Goal: Task Accomplishment & Management: Complete application form

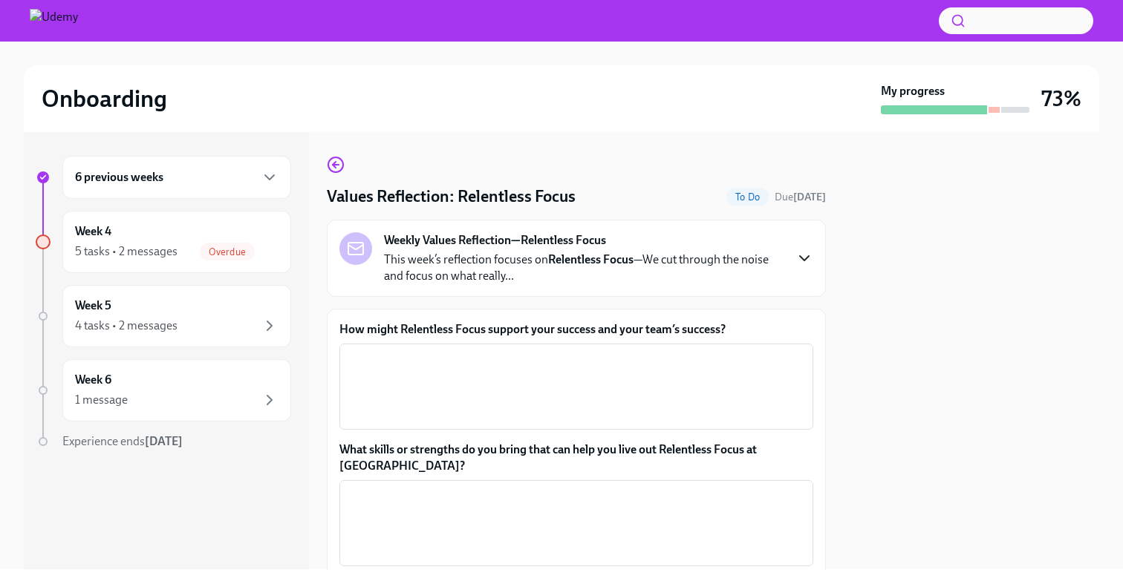
click at [803, 261] on icon "button" at bounding box center [804, 258] width 9 height 4
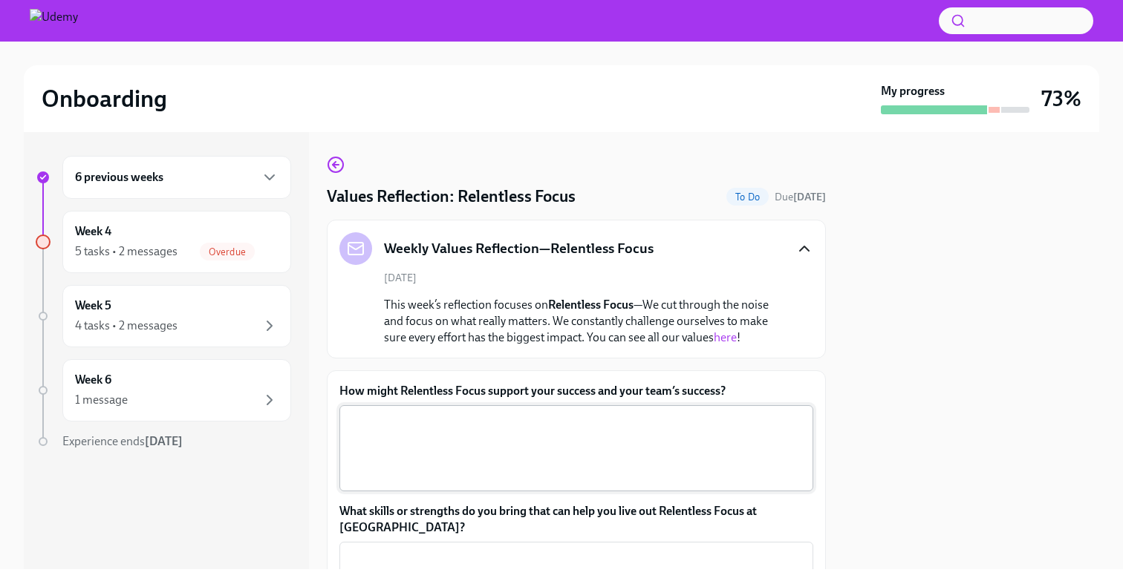
click at [494, 449] on textarea "How might Relentless Focus support your success and your team’s success?" at bounding box center [576, 448] width 456 height 71
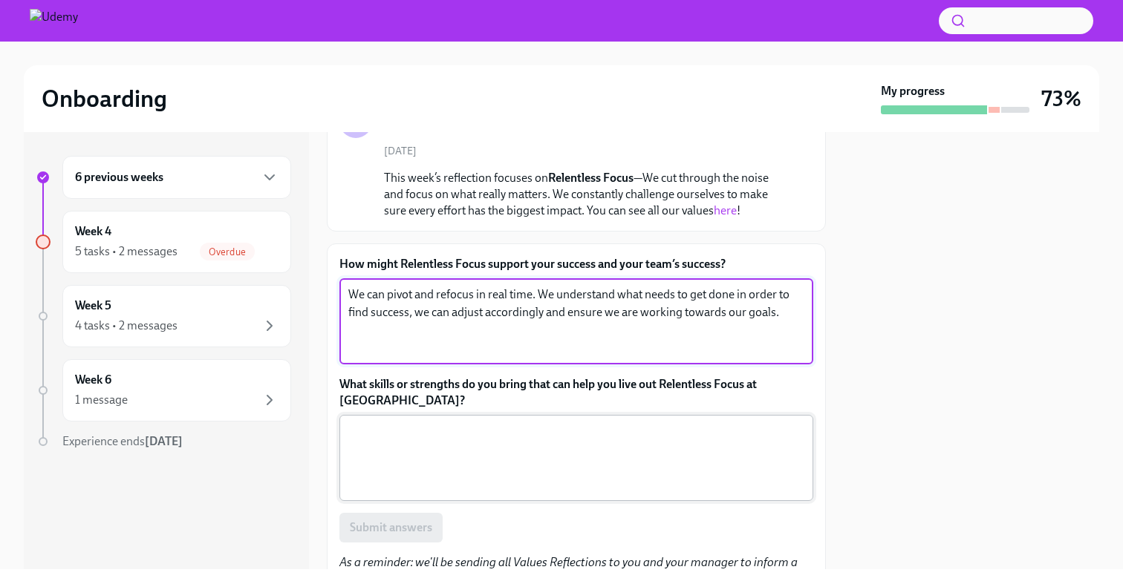
scroll to position [141, 0]
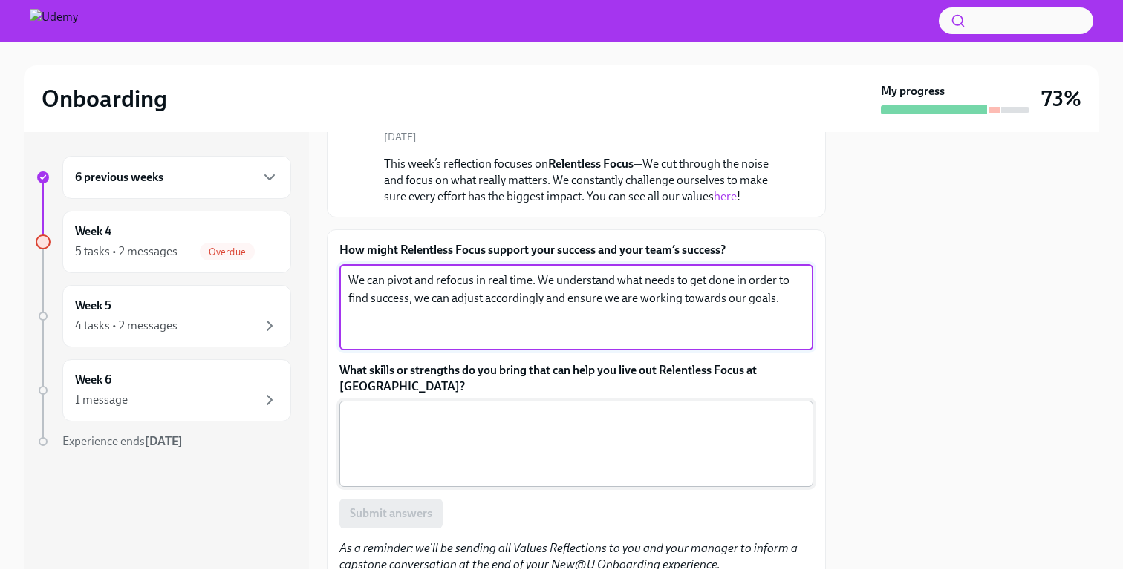
type textarea "We can pivot and refocus in real time. We understand what needs to get done in …"
click at [547, 452] on textarea "What skills or strengths do you bring that can help you live out Relentless Foc…" at bounding box center [576, 443] width 456 height 71
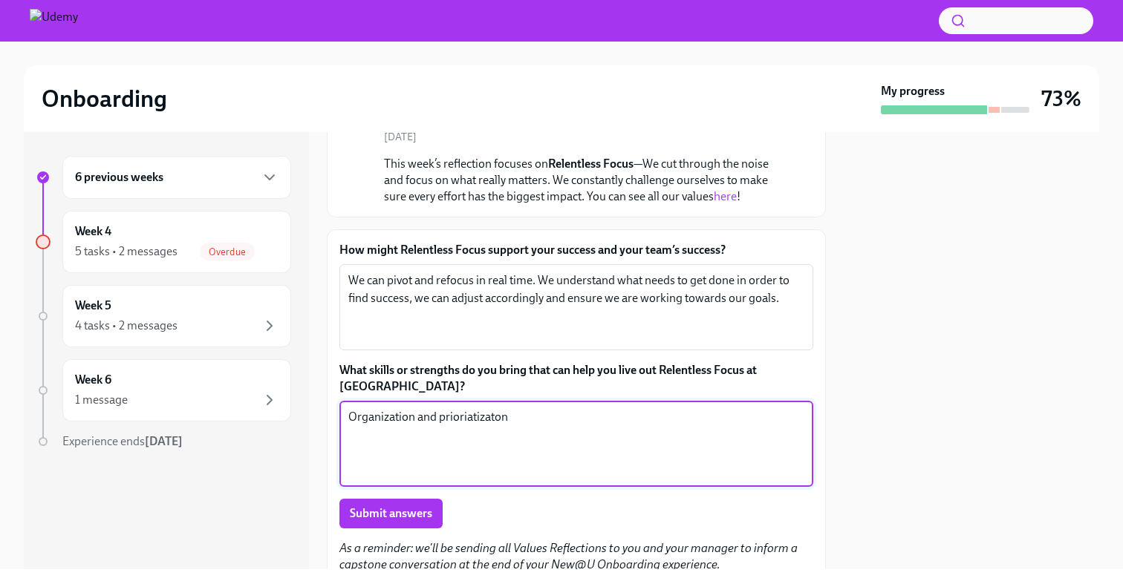
click at [487, 408] on textarea "Organization and prioriatizaton" at bounding box center [576, 443] width 456 height 71
click at [486, 408] on textarea "Organization and prioriatizaton" at bounding box center [576, 443] width 456 height 71
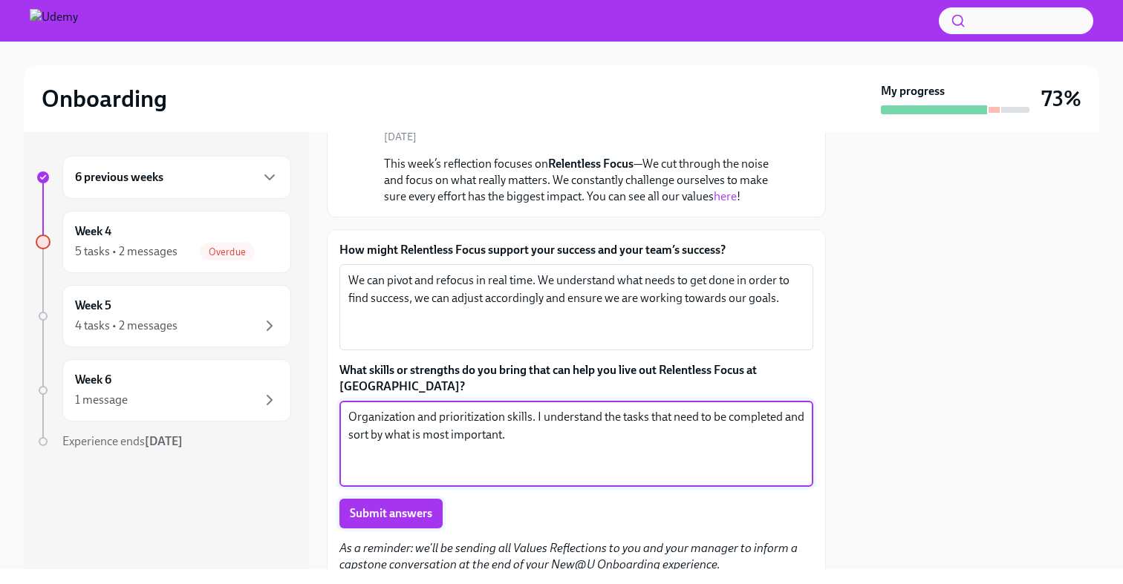
type textarea "Organization and prioritization skills. I understand the tasks that need to be …"
drag, startPoint x: 401, startPoint y: 494, endPoint x: 400, endPoint y: 475, distance: 19.3
click at [400, 475] on div "How might Relentless Focus support your success and your team’s success? We can…" at bounding box center [576, 385] width 474 height 287
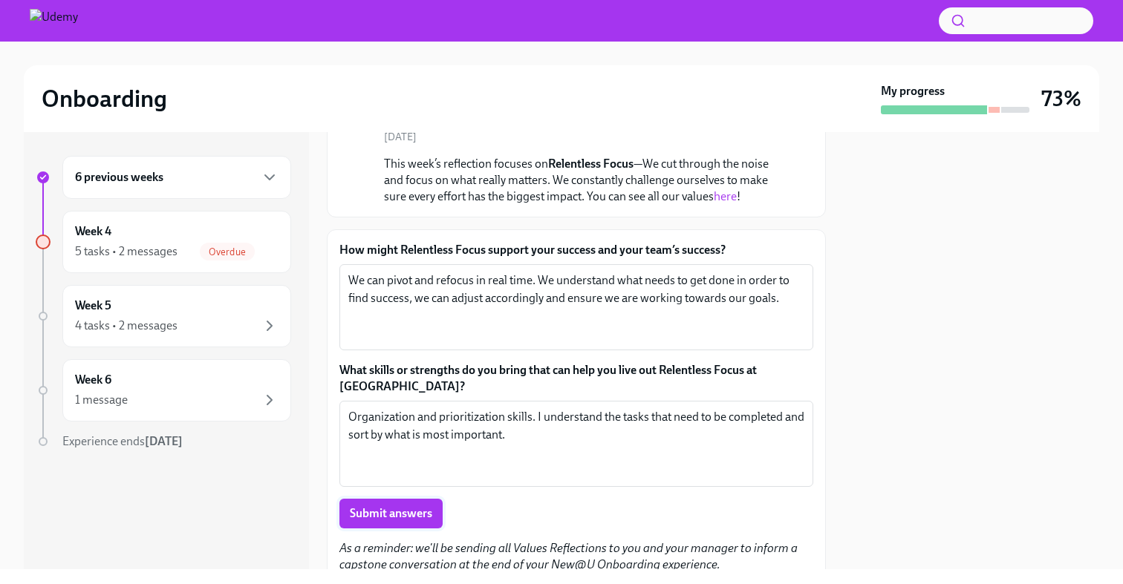
click at [411, 506] on span "Submit answers" at bounding box center [391, 513] width 82 height 15
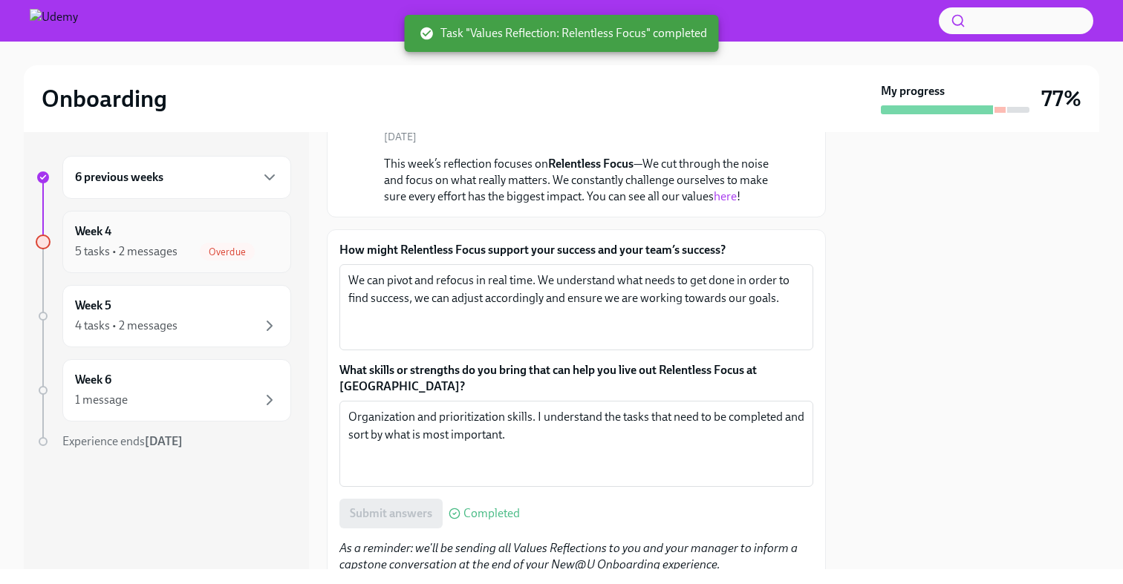
click at [169, 236] on div "Week 4 5 tasks • 2 messages Overdue" at bounding box center [176, 241] width 203 height 37
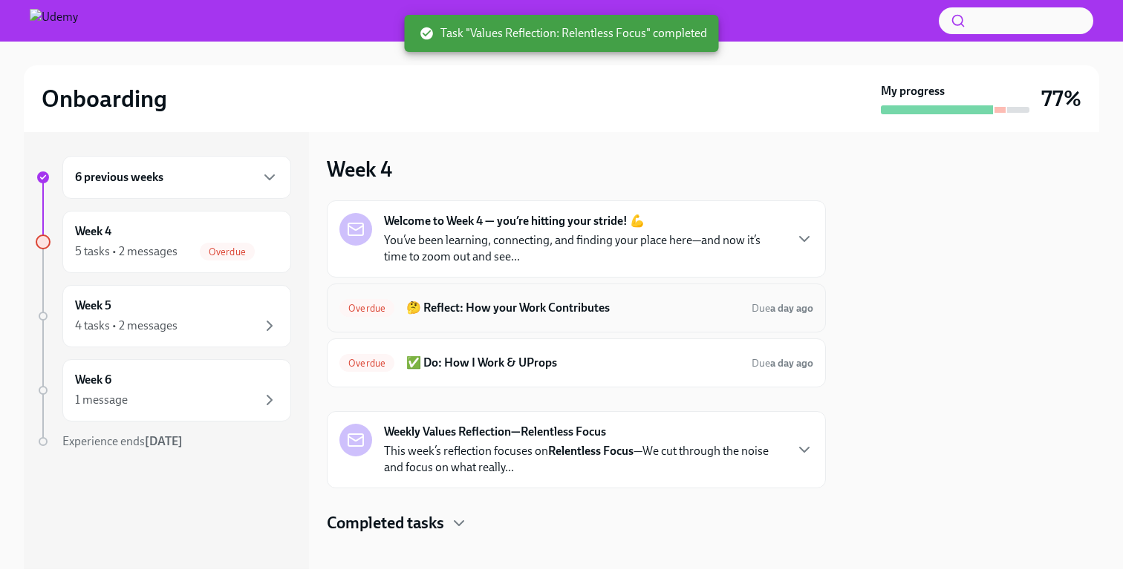
click at [615, 317] on div "Overdue 🤔 Reflect: How your Work Contributes Due a day ago" at bounding box center [576, 308] width 474 height 24
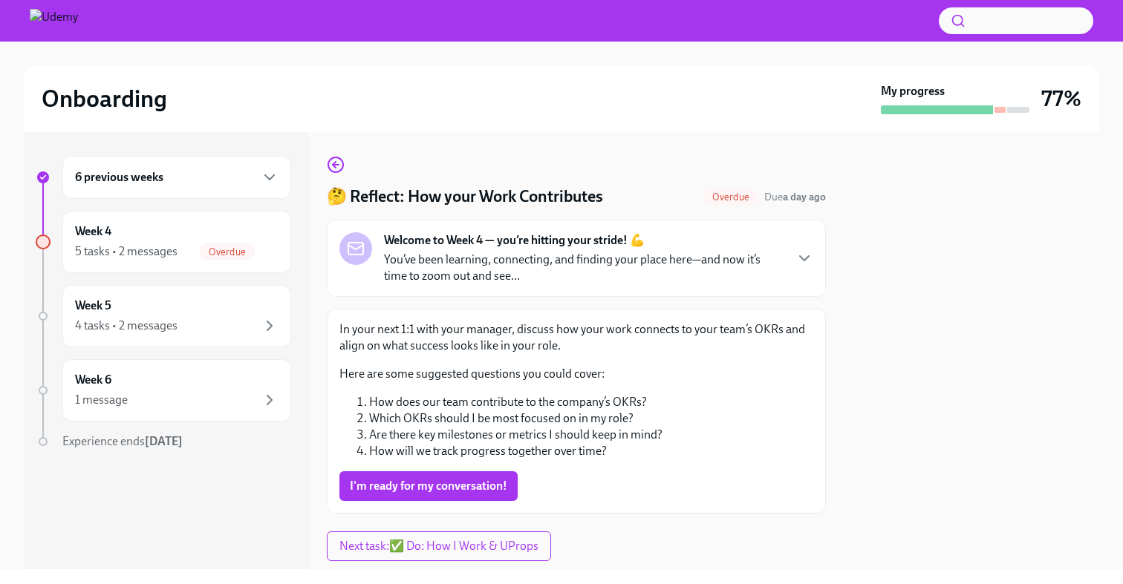
scroll to position [39, 0]
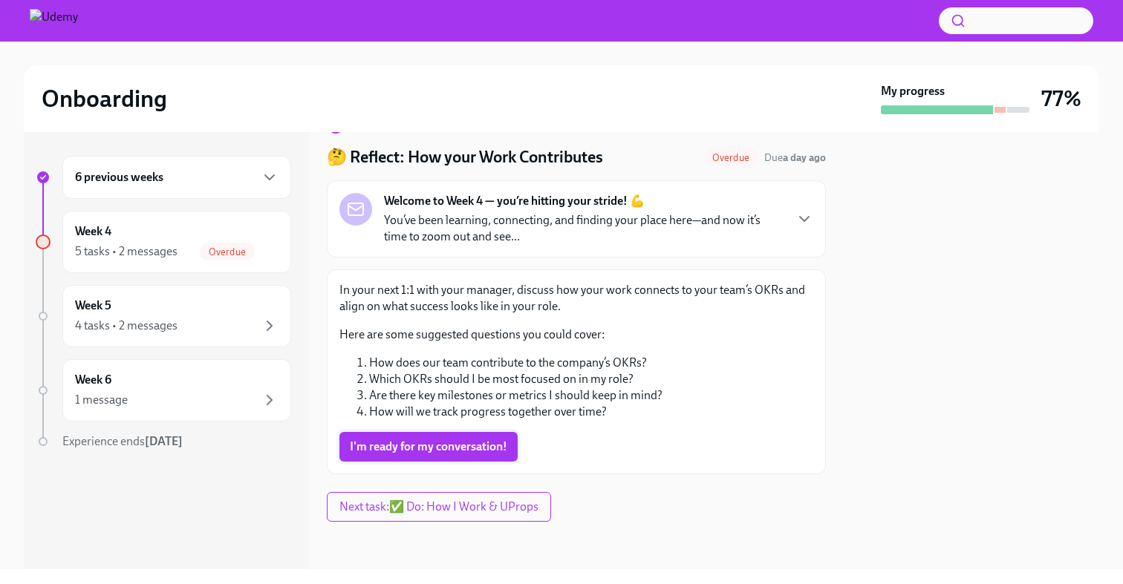
click at [449, 456] on button "I'm ready for my conversation!" at bounding box center [428, 447] width 178 height 30
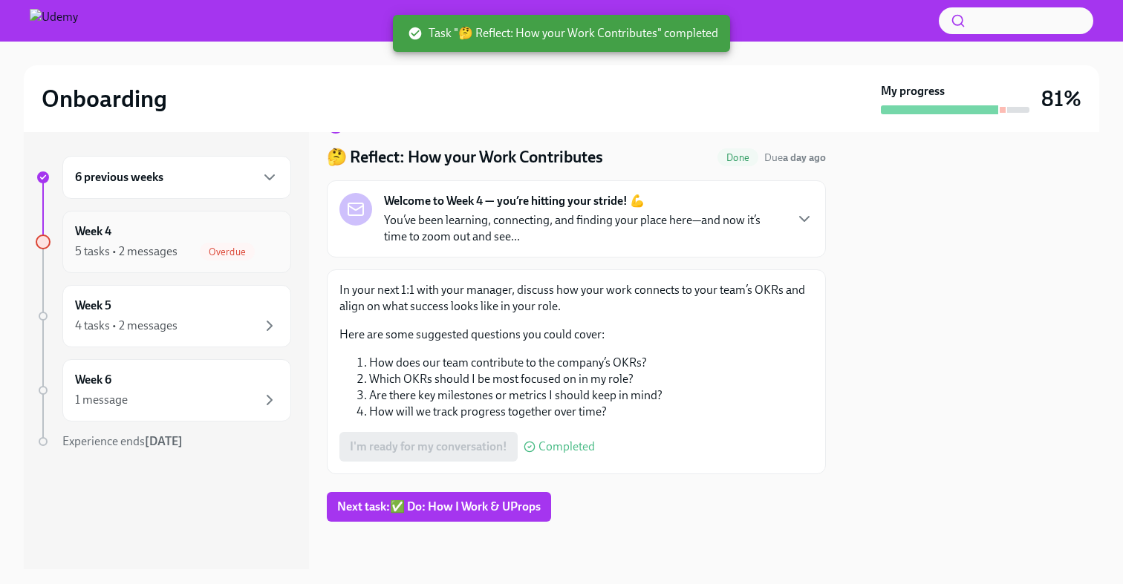
click at [225, 248] on span "Overdue" at bounding box center [227, 251] width 55 height 11
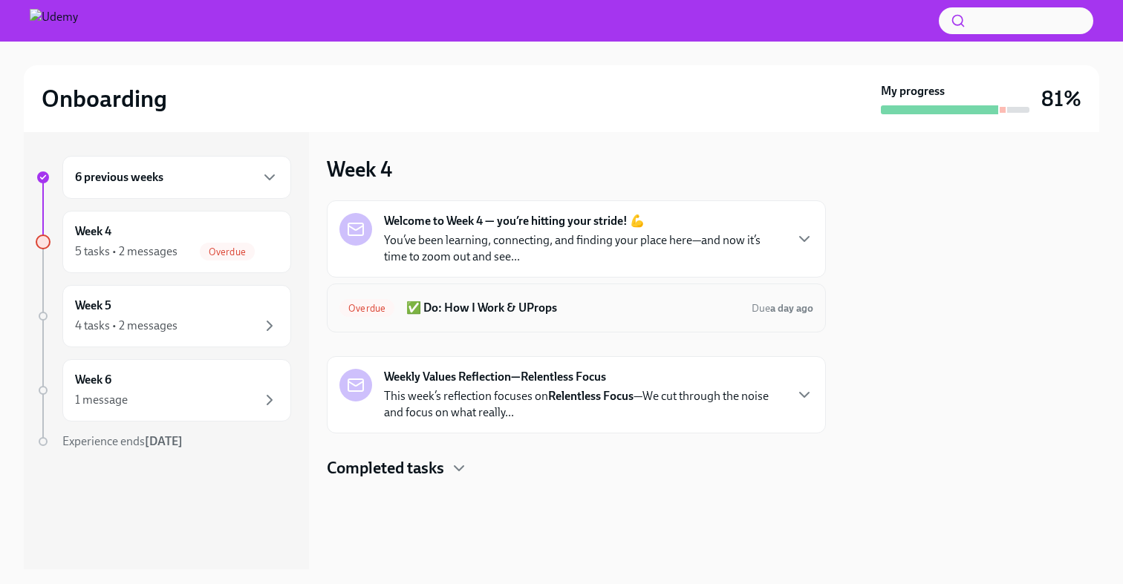
click at [641, 318] on div "Overdue ✅ Do: How I Work & UProps Due a day ago" at bounding box center [576, 308] width 474 height 24
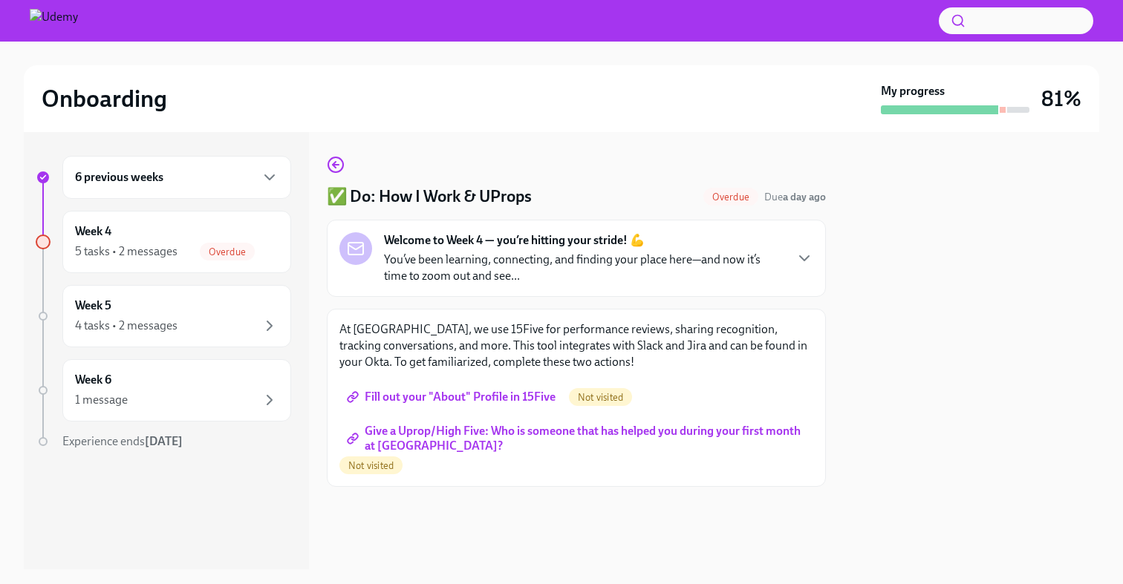
click at [518, 399] on span "Fill out your "About" Profile in 15Five" at bounding box center [453, 397] width 206 height 15
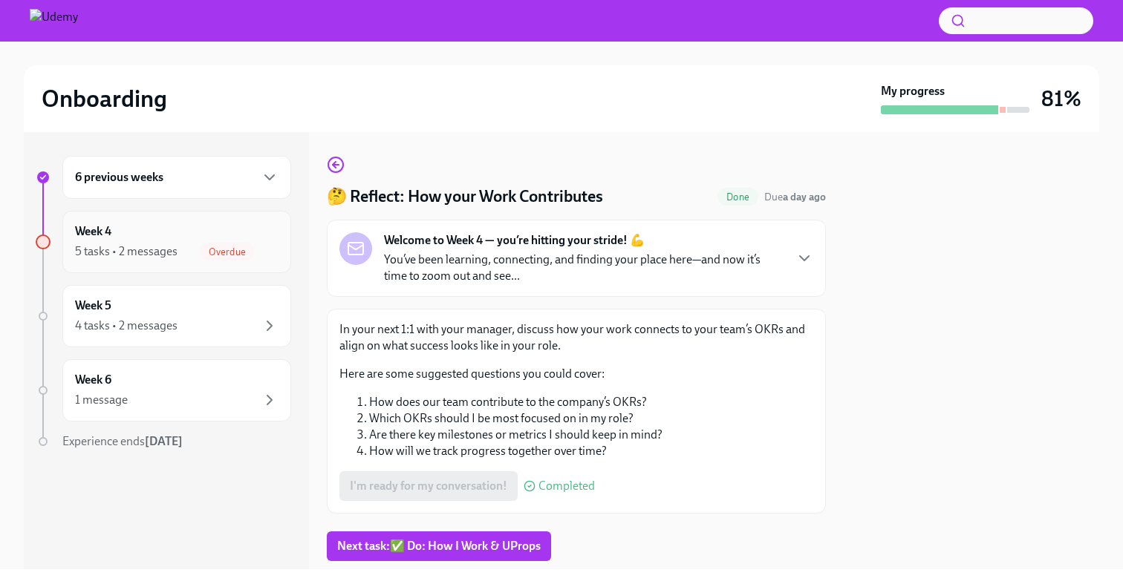
click at [176, 252] on div "5 tasks • 2 messages Overdue" at bounding box center [176, 252] width 203 height 18
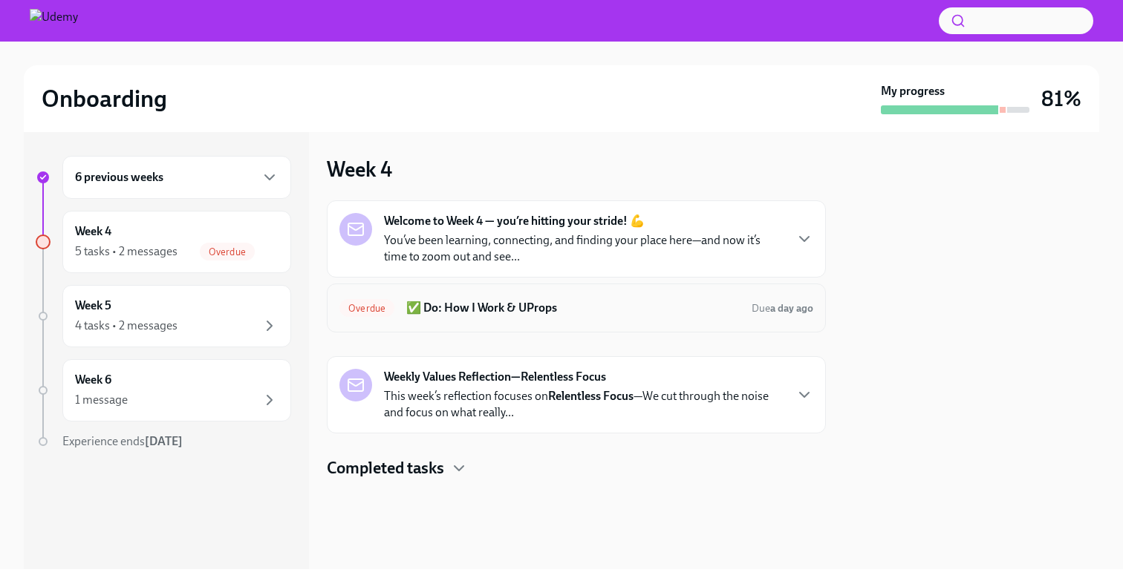
click at [626, 319] on div "Overdue ✅ Do: How I Work & UProps Due a day ago" at bounding box center [576, 308] width 474 height 24
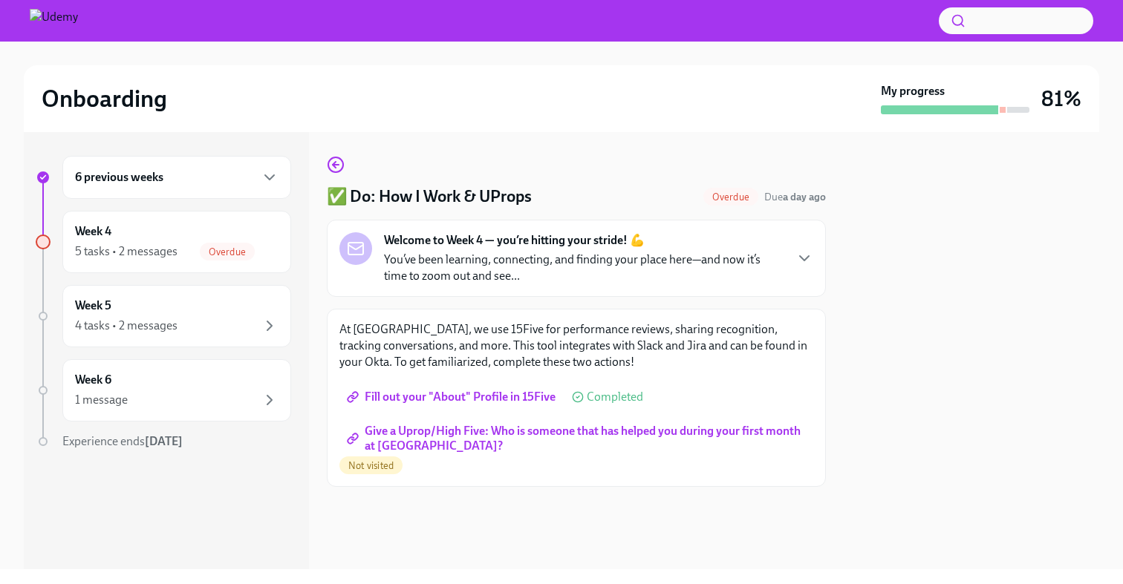
click at [520, 431] on span "Give a Uprop/High Five: Who is someone that has helped you during your first mo…" at bounding box center [576, 438] width 453 height 15
